Goal: Task Accomplishment & Management: Manage account settings

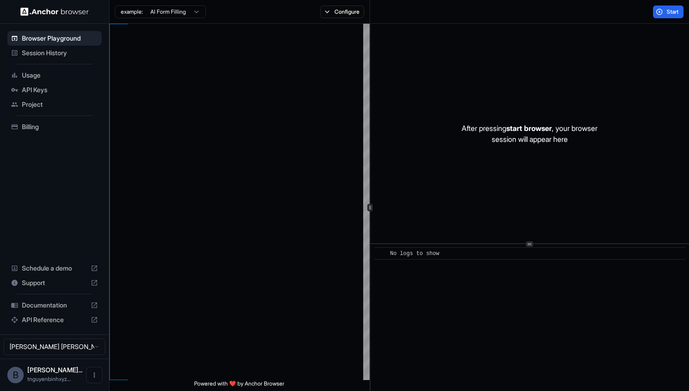
scroll to position [57, 0]
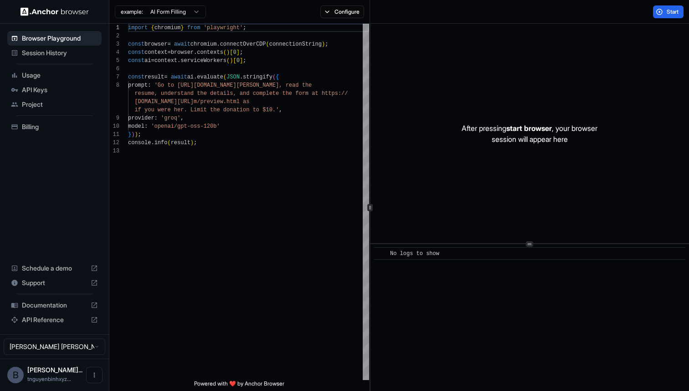
click at [43, 92] on span "API Keys" at bounding box center [60, 89] width 76 height 9
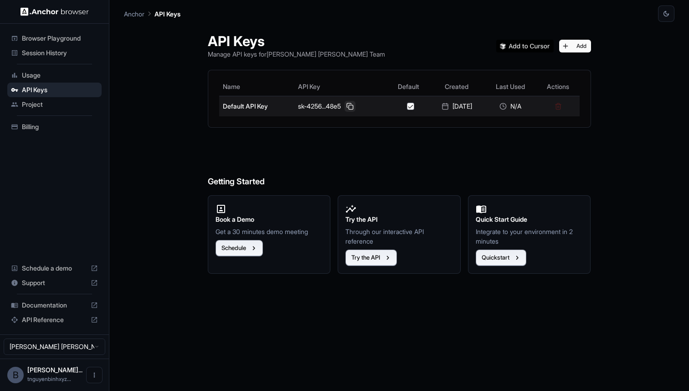
click at [345, 103] on button at bounding box center [350, 106] width 11 height 11
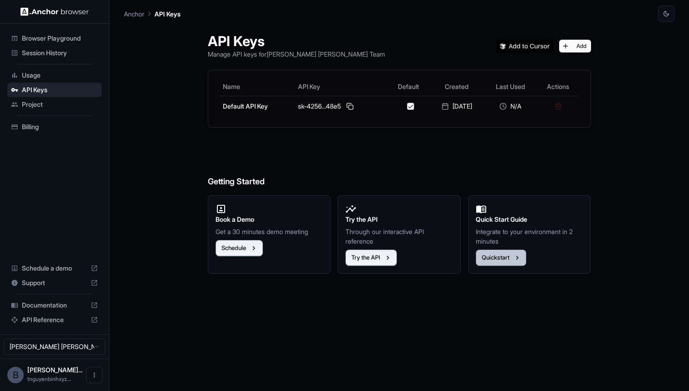
click at [497, 257] on button "Quickstart" at bounding box center [501, 257] width 51 height 16
click at [40, 127] on span "Billing" at bounding box center [60, 126] width 76 height 9
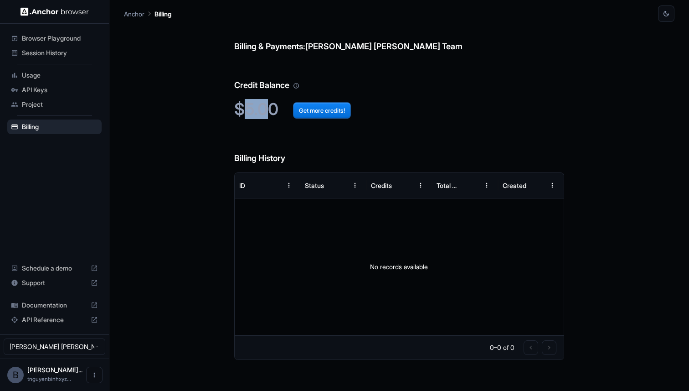
drag, startPoint x: 248, startPoint y: 108, endPoint x: 268, endPoint y: 110, distance: 20.2
click at [268, 110] on h2 "$5.00 Get more credits!" at bounding box center [399, 109] width 331 height 20
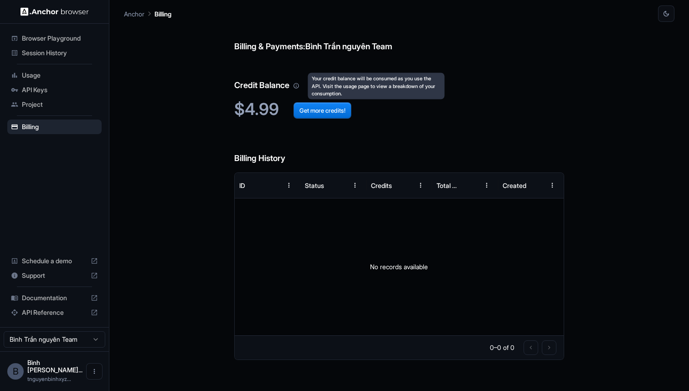
click at [298, 87] on icon "Your credit balance will be consumed as you use the API. Visit the usage page t…" at bounding box center [296, 86] width 6 height 6
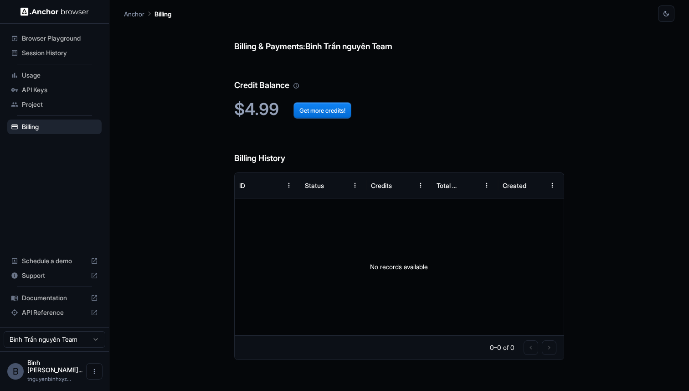
click at [49, 302] on span "Documentation" at bounding box center [54, 297] width 65 height 9
